Goal: Information Seeking & Learning: Learn about a topic

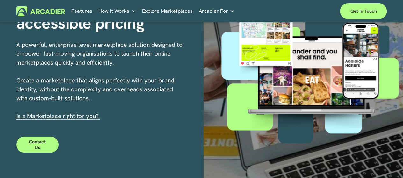
click at [115, 17] on div "Features How It Works Why Arcadier" at bounding box center [201, 11] width 371 height 16
click at [115, 14] on span "How It Works" at bounding box center [113, 11] width 31 height 9
click at [148, 10] on link "Explore Marketplaces" at bounding box center [167, 11] width 51 height 10
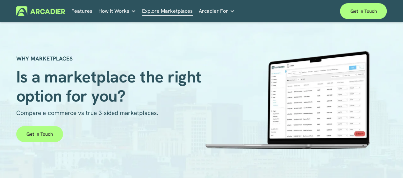
click at [301, 98] on div at bounding box center [286, 100] width 170 height 98
drag, startPoint x: 35, startPoint y: 83, endPoint x: 183, endPoint y: 101, distance: 148.9
click at [183, 101] on h1 "Is a marketplace the right option for you?" at bounding box center [108, 86] width 185 height 38
click at [151, 119] on div "WHY MARKETPLACES Is a marketplace the right option for you? Compare e-commerce …" at bounding box center [201, 104] width 403 height 125
drag, startPoint x: 85, startPoint y: 114, endPoint x: 175, endPoint y: 115, distance: 89.9
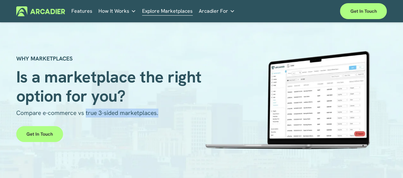
click at [175, 115] on p "Compare e-commerce vs true 3-sided marketplaces." at bounding box center [108, 113] width 185 height 9
click at [192, 114] on p "Compare e-commerce vs true 3-sided marketplaces." at bounding box center [108, 113] width 185 height 9
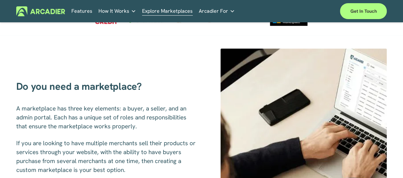
scroll to position [223, 0]
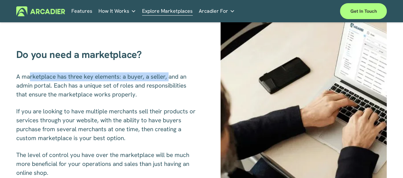
drag, startPoint x: 30, startPoint y: 80, endPoint x: 170, endPoint y: 81, distance: 139.9
click at [170, 81] on span "A marketplace has three key elements: a buyer, a seller, and an admin portal. E…" at bounding box center [102, 86] width 172 height 26
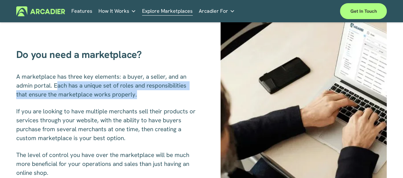
drag, startPoint x: 65, startPoint y: 91, endPoint x: 164, endPoint y: 98, distance: 99.7
click at [164, 98] on p "A marketplace has three key elements: a buyer, a seller, and an admin portal. E…" at bounding box center [107, 85] width 182 height 27
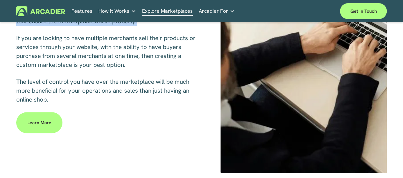
scroll to position [287, 0]
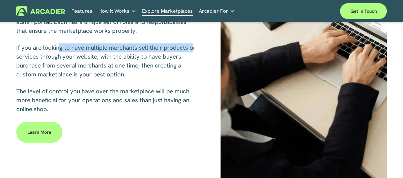
drag, startPoint x: 60, startPoint y: 50, endPoint x: 194, endPoint y: 53, distance: 134.2
click at [194, 53] on span "If you are looking to have multiple merchants sell their products or services t…" at bounding box center [106, 61] width 181 height 35
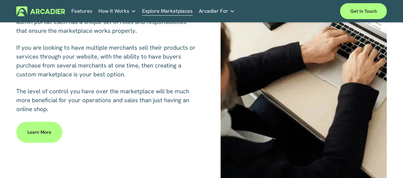
click at [153, 75] on p "If you are looking to have multiple merchants sell their products or services t…" at bounding box center [107, 61] width 182 height 36
drag, startPoint x: 25, startPoint y: 62, endPoint x: 94, endPoint y: 60, distance: 69.9
click at [94, 60] on span "If you are looking to have multiple merchants sell their products or services t…" at bounding box center [106, 61] width 181 height 35
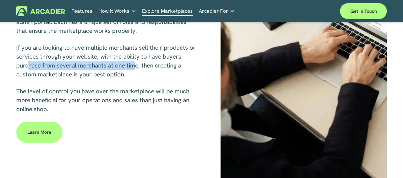
drag, startPoint x: 30, startPoint y: 71, endPoint x: 136, endPoint y: 70, distance: 106.4
click at [136, 70] on span "If you are looking to have multiple merchants sell their products or services t…" at bounding box center [106, 61] width 181 height 35
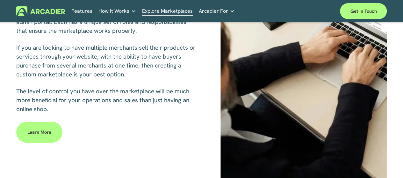
click at [163, 78] on p "If you are looking to have multiple merchants sell their products or services t…" at bounding box center [107, 61] width 182 height 36
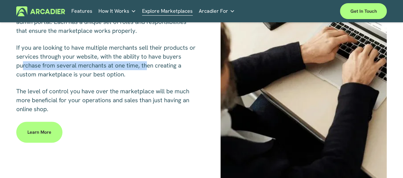
drag, startPoint x: 23, startPoint y: 68, endPoint x: 149, endPoint y: 69, distance: 125.6
click at [149, 69] on span "If you are looking to have multiple merchants sell their products or services t…" at bounding box center [106, 61] width 181 height 35
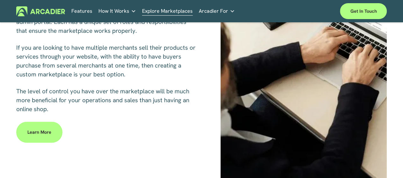
click at [180, 76] on p "If you are looking to have multiple merchants sell their products or services t…" at bounding box center [107, 61] width 182 height 36
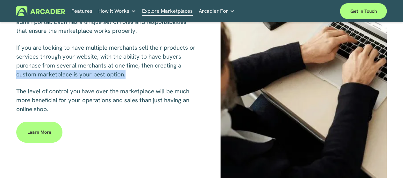
drag, startPoint x: 45, startPoint y: 76, endPoint x: 134, endPoint y: 78, distance: 89.2
click at [134, 78] on p "If you are looking to have multiple merchants sell their products or services t…" at bounding box center [107, 61] width 182 height 36
click at [153, 86] on div "Do you need a marketplace? A marketplace has three key elements: a buyer, a sel…" at bounding box center [201, 68] width 403 height 230
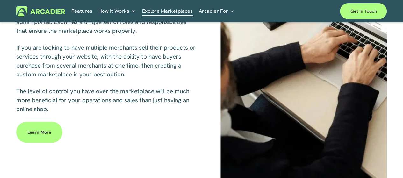
click at [24, 95] on span "The level of control you have over the marketplace will be much more beneficial…" at bounding box center [103, 100] width 175 height 26
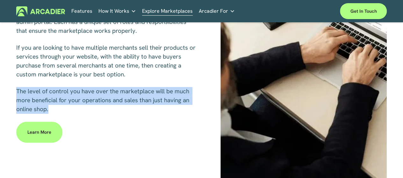
drag, startPoint x: 15, startPoint y: 97, endPoint x: 62, endPoint y: 117, distance: 51.0
click at [57, 118] on div "Do you need a marketplace? A marketplace has three key elements: a buyer, a sel…" at bounding box center [201, 68] width 403 height 230
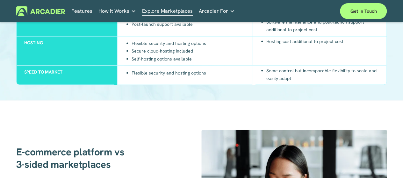
scroll to position [701, 0]
